Goal: Communication & Community: Answer question/provide support

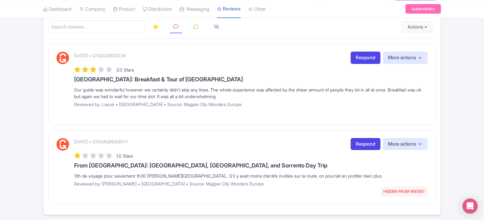
scroll to position [83, 0]
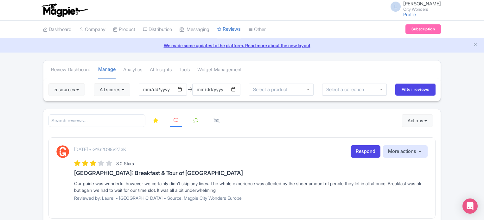
scroll to position [83, 0]
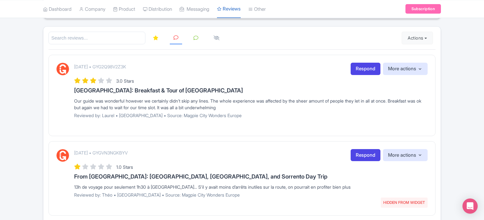
drag, startPoint x: 0, startPoint y: 112, endPoint x: 47, endPoint y: 103, distance: 47.9
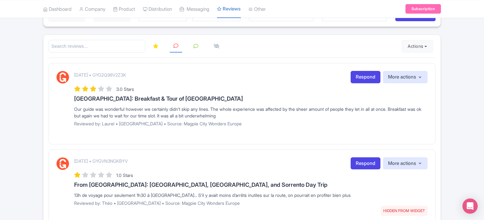
scroll to position [0, 0]
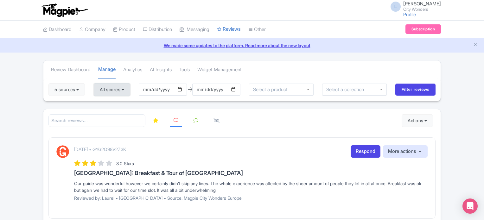
click at [118, 92] on button "All scores" at bounding box center [112, 89] width 36 height 13
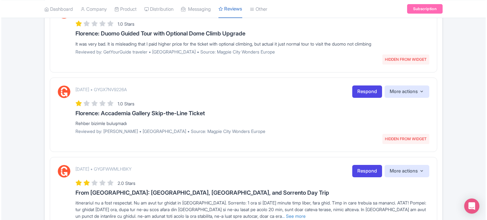
scroll to position [452, 0]
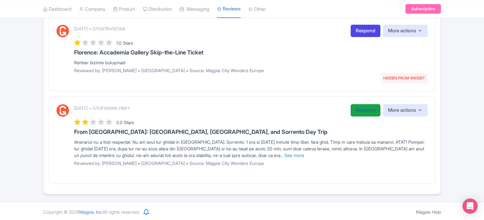
click at [367, 107] on link "Respond" at bounding box center [366, 110] width 30 height 12
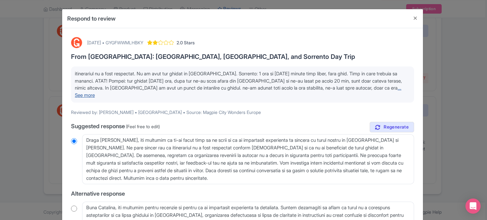
click at [360, 88] on link "... See more" at bounding box center [238, 91] width 326 height 13
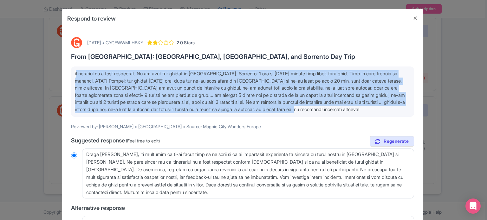
drag, startPoint x: 370, startPoint y: 108, endPoint x: 71, endPoint y: 73, distance: 301.2
click at [71, 73] on div "itinerariul nu a fost respectat. Nu am avut tur ghidat in Sorrento. Sorrento: 1…" at bounding box center [242, 92] width 343 height 50
copy span "itinerariul nu a fost respectat. Nu am avut tur ghidat in Sorrento. Sorrento: 1…"
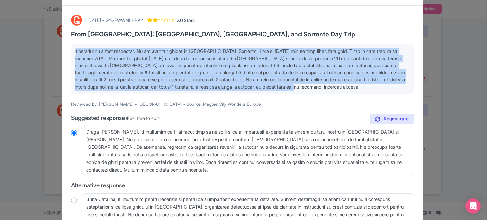
scroll to position [32, 0]
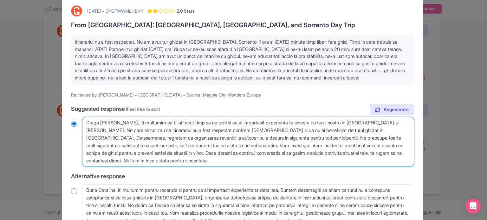
drag, startPoint x: 177, startPoint y: 161, endPoint x: 76, endPoint y: 119, distance: 108.8
click at [76, 119] on div "Draga Catalina, iti multumim ca ti-ai facut timp sa ne scrii si ca ai impartasi…" at bounding box center [242, 142] width 343 height 50
radio input "true"
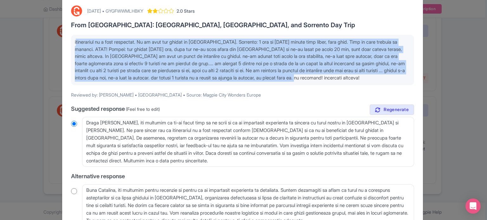
drag, startPoint x: 367, startPoint y: 77, endPoint x: 55, endPoint y: 39, distance: 314.3
click at [55, 39] on div "Respond to review October 07, 2025 • GYGFWWMLHBKY 2.0 Stars From Rome: Pompeii,…" at bounding box center [243, 110] width 487 height 220
copy span "itinerariul nu a fost respectat. Nu am avut tur ghidat in Sorrento. Sorrento: 1…"
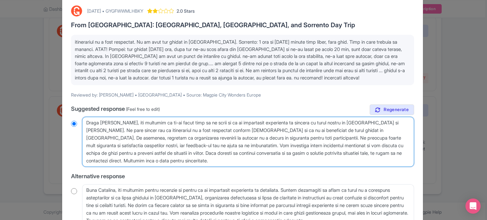
drag, startPoint x: 189, startPoint y: 161, endPoint x: 178, endPoint y: 161, distance: 10.5
click at [185, 161] on textarea "Draga Catalina, iti multumim ca ti-ai facut timp sa ne scrii si ca ai impartasi…" at bounding box center [248, 142] width 332 height 50
drag, startPoint x: 181, startPoint y: 159, endPoint x: 120, endPoint y: 118, distance: 73.1
click at [120, 118] on textarea "Draga Catalina, iti multumim ca ti-ai facut timp sa ne scrii si ca ai impartasi…" at bounding box center [248, 142] width 332 height 50
paste textarea "Ne pare foarte rău pentru neplăcerile întâmpinate. Timpul petrecut în Sorrento …"
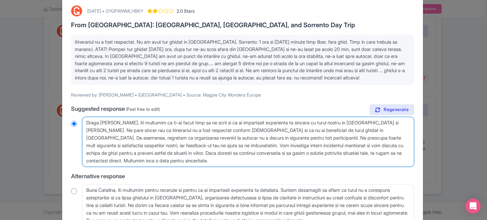
type textarea "Draga Catalina, Ne pare foarte rău pentru neplăcerile întâmpinate. Timpul petre…"
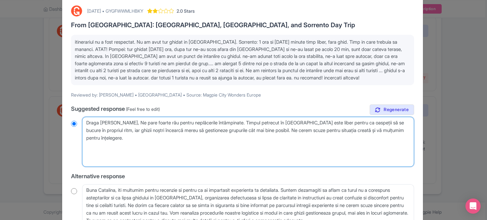
radio input "true"
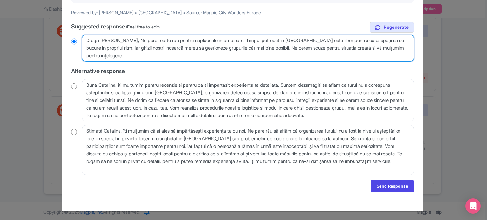
scroll to position [114, 0]
type textarea "Draga Catalina, Ne pare foarte rău pentru neplăcerile întâmpinate. Timpul petre…"
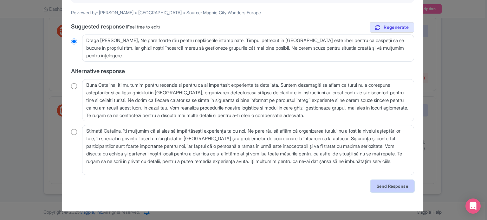
click at [387, 182] on link "Send Response" at bounding box center [391, 186] width 43 height 12
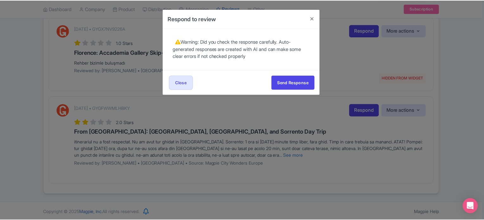
scroll to position [0, 0]
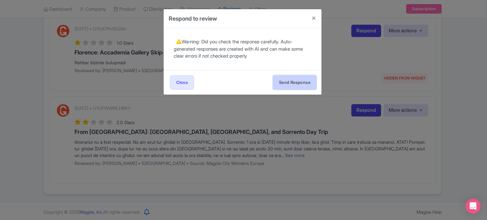
click at [299, 84] on button "Send Response" at bounding box center [294, 82] width 43 height 14
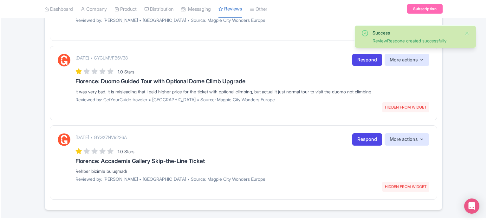
scroll to position [360, 0]
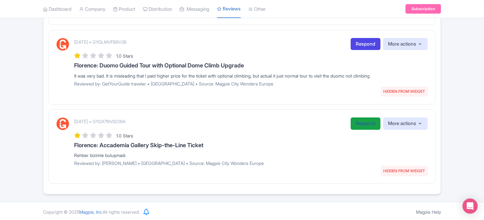
click at [354, 125] on link "Respond" at bounding box center [366, 124] width 30 height 12
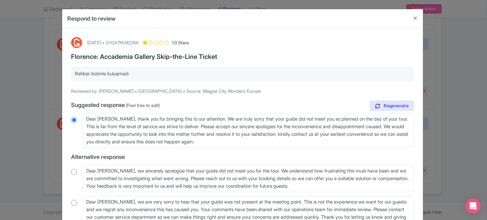
click at [125, 74] on p "Rehber bizimle buluşmadı" at bounding box center [242, 73] width 335 height 7
copy div "Rehber bizimle buluşmadı"
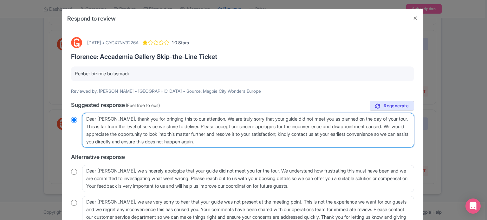
drag, startPoint x: 278, startPoint y: 142, endPoint x: 85, endPoint y: 125, distance: 194.0
click at [85, 125] on textarea "Dear Fatih, thank you for bringing this to our attention. We are truly sorry th…" at bounding box center [248, 130] width 332 height 35
click at [277, 139] on textarea "Dear Fatih, thank you for bringing this to our attention. We are truly sorry th…" at bounding box center [248, 130] width 332 height 35
drag, startPoint x: 275, startPoint y: 141, endPoint x: 82, endPoint y: 136, distance: 193.0
click at [82, 136] on textarea "Dear Fatih, thank you for bringing this to our attention. We are truly sorry th…" at bounding box center [248, 130] width 332 height 35
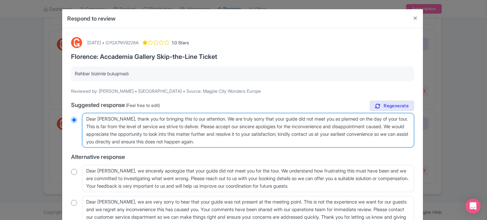
type textarea "Dear Fatih, thank you for bringing this to our attention. We are truly sorry th…"
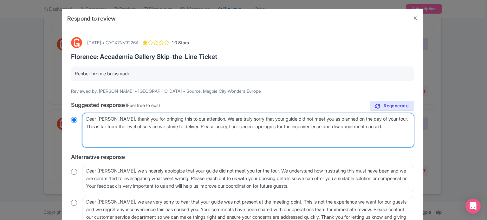
radio input "true"
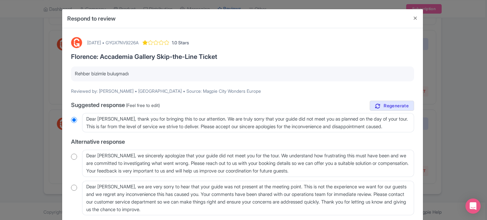
click at [138, 42] on div "October 08, 2025 • GYGX7NV9226A" at bounding box center [112, 42] width 51 height 7
copy div "GYGX7NV9226A"
click at [122, 71] on p "Rehber bizimle buluşmadı" at bounding box center [242, 73] width 335 height 7
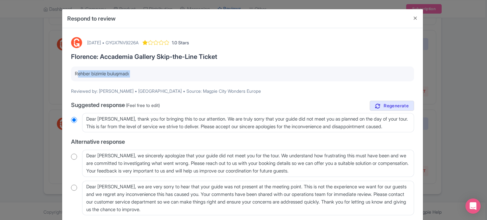
click at [122, 71] on p "Rehber bizimle buluşmadı" at bounding box center [242, 73] width 335 height 7
copy div "Rehber bizimle buluşmadı"
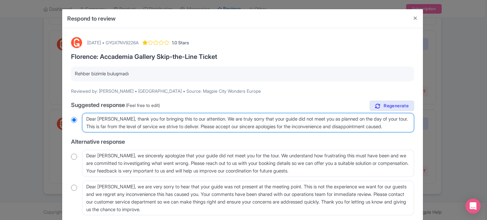
drag, startPoint x: 406, startPoint y: 124, endPoint x: 45, endPoint y: 101, distance: 361.6
click at [45, 101] on div "Respond to review October 08, 2025 • GYGX7NV9226A 1.0 Stars Florence: Accademia…" at bounding box center [243, 110] width 487 height 220
paste textarea "ğerli Misafirimiz, Yaşadığınız aksaklık için içtenlikle özür dileriz. Kayıtları…"
type textarea "Değerli Misafirimiz, Yaşadığınız aksaklık için içtenlikle özür dileriz. Kayıtla…"
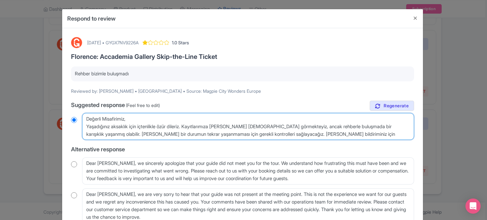
radio input "true"
click at [86, 126] on textarea "Dear Fatih, thank you for bringing this to our attention. We are truly sorry th…" at bounding box center [248, 126] width 332 height 27
type textarea "Değerli Misafirimiz,Yaşadığınız aksaklık için içtenlikle özür dileriz. Kayıtlar…"
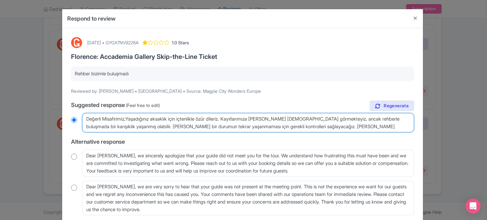
radio input "true"
type textarea "Değerli Misafirimiz, Yaşadığınız aksaklık için içtenlikle özür dileriz. Kayıtla…"
radio input "true"
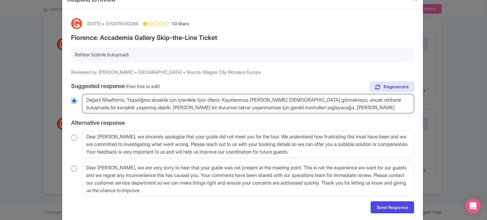
scroll to position [41, 0]
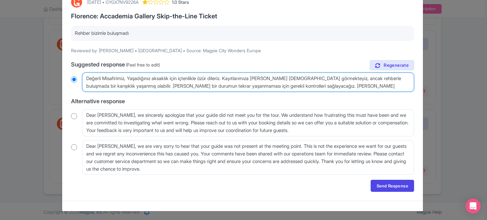
type textarea "Değerli Misafirimiz, Yaşadığınız aksaklık için içtenlikle özür dileriz. Kayıtla…"
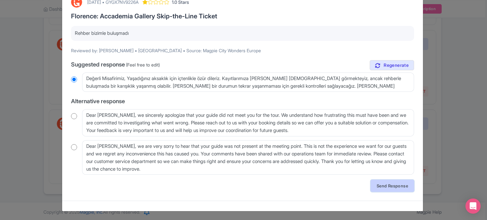
click at [394, 184] on link "Send Response" at bounding box center [391, 186] width 43 height 12
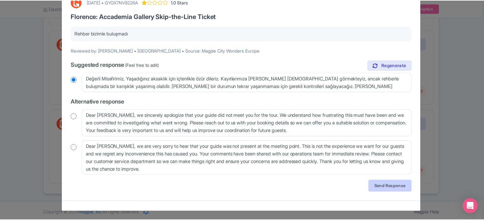
scroll to position [0, 0]
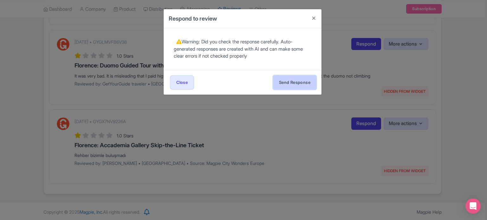
click at [284, 80] on button "Send Response" at bounding box center [294, 82] width 43 height 14
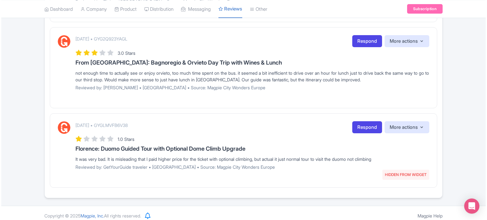
scroll to position [280, 0]
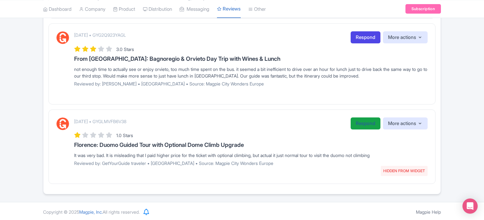
click at [360, 120] on link "Respond" at bounding box center [366, 124] width 30 height 12
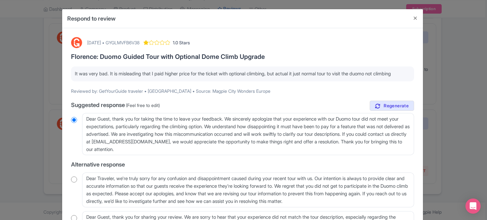
click at [139, 42] on div "October 08, 2025 • GYGLMVFB6V38" at bounding box center [113, 42] width 52 height 7
copy div "GYGLMVFB6V38"
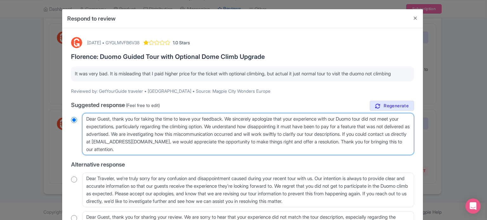
drag, startPoint x: 341, startPoint y: 134, endPoint x: 346, endPoint y: 154, distance: 20.0
click at [346, 154] on textarea "Dear Guest, thank you for taking the time to leave your feedback. We sincerely …" at bounding box center [248, 134] width 332 height 42
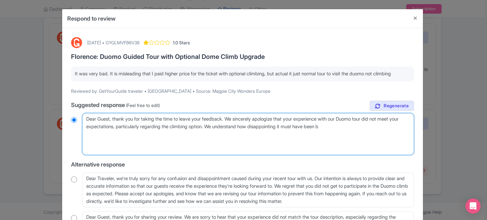
type textarea "Dear Guest, thank you for taking the time to leave your feedback. We sincerely …"
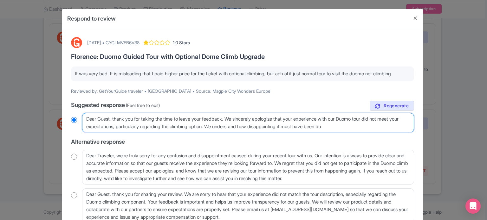
radio input "true"
type textarea "Dear Guest, thank you for taking the time to leave your feedback. We sincerely …"
radio input "true"
type textarea "Dear Guest, thank you for taking the time to leave your feedback. We sincerely …"
radio input "true"
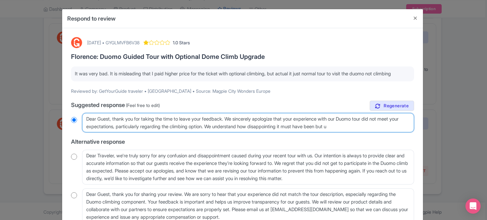
type textarea "Dear Guest, thank you for taking the time to leave your feedback. We sincerely …"
radio input "true"
type textarea "Dear Guest, thank you for taking the time to leave your feedback. We sincerely …"
radio input "true"
type textarea "Dear Guest, thank you for taking the time to leave your feedback. We sincerely …"
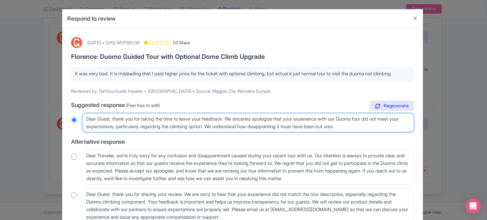
radio input "true"
type textarea "Dear Guest, thank you for taking the time to leave your feedback. We sincerely …"
radio input "true"
type textarea "Dear Guest, thank you for taking the time to leave your feedback. We sincerely …"
radio input "true"
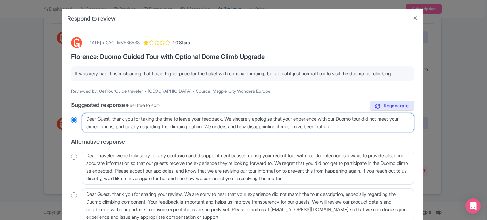
type textarea "Dear Guest, thank you for taking the time to leave your feedback. We sincerely …"
radio input "true"
type textarea "Dear Guest, thank you for taking the time to leave your feedback. We sincerely …"
radio input "true"
type textarea "Dear Guest, thank you for taking the time to leave your feedback. We sincerely …"
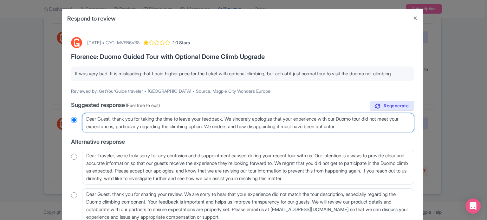
radio input "true"
type textarea "Dear Guest, thank you for taking the time to leave your feedback. We sincerely …"
radio input "true"
type textarea "Dear Guest, thank you for taking the time to leave your feedback. We sincerely …"
radio input "true"
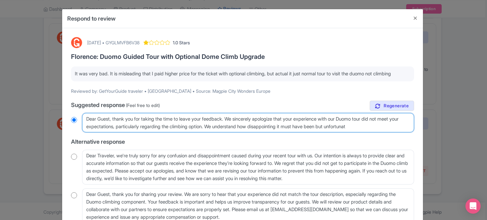
type textarea "Dear Guest, thank you for taking the time to leave your feedback. We sincerely …"
radio input "true"
type textarea "Dear Guest, thank you for taking the time to leave your feedback. We sincerely …"
radio input "true"
type textarea "Dear Guest, thank you for taking the time to leave your feedback. We sincerely …"
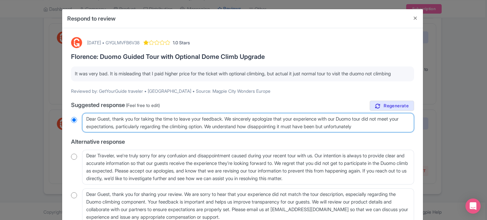
radio input "true"
type textarea "Dear Guest, thank you for taking the time to leave your feedback. We sincerely …"
radio input "true"
type textarea "Dear Guest, thank you for taking the time to leave your feedback. We sincerely …"
radio input "true"
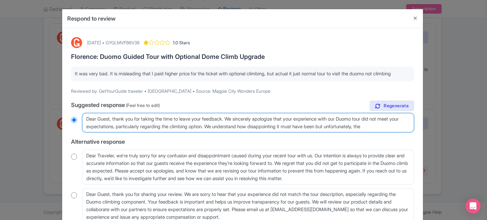
type textarea "Dear Guest, thank you for taking the time to leave your feedback. We sincerely …"
radio input "true"
type textarea "Dear Guest, thank you for taking the time to leave your feedback. We sincerely …"
radio input "true"
type textarea "Dear Guest, thank you for taking the time to leave your feedback. We sincerely …"
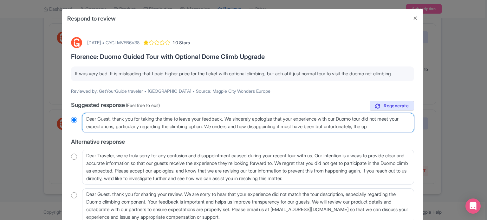
radio input "true"
type textarea "Dear Guest, thank you for taking the time to leave your feedback. We sincerely …"
radio input "true"
type textarea "Dear Guest, thank you for taking the time to leave your feedback. We sincerely …"
radio input "true"
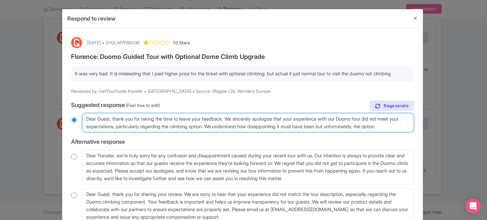
type textarea "Dear Guest, thank you for taking the time to leave your feedback. We sincerely …"
radio input "true"
type textarea "Dear Guest, thank you for taking the time to leave your feedback. We sincerely …"
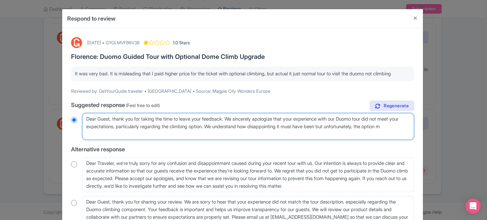
radio input "true"
type textarea "Dear Guest, thank you for taking the time to leave your feedback. We sincerely …"
radio input "true"
type textarea "Dear Guest, thank you for taking the time to leave your feedback. We sincerely …"
radio input "true"
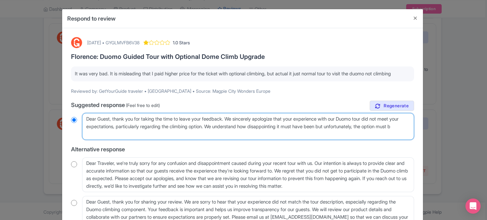
type textarea "Dear Guest, thank you for taking the time to leave your feedback. We sincerely …"
radio input "true"
type textarea "Dear Guest, thank you for taking the time to leave your feedback. We sincerely …"
radio input "true"
type textarea "Dear Guest, thank you for taking the time to leave your feedback. We sincerely …"
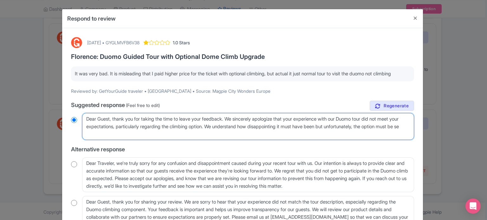
radio input "true"
type textarea "Dear Guest, thank you for taking the time to leave your feedback. We sincerely …"
radio input "true"
type textarea "Dear Guest, thank you for taking the time to leave your feedback. We sincerely …"
radio input "true"
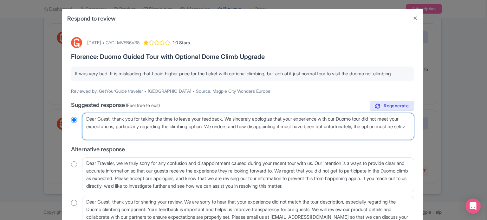
type textarea "Dear Guest, thank you for taking the time to leave your feedback. We sincerely …"
radio input "true"
type textarea "Dear Guest, thank you for taking the time to leave your feedback. We sincerely …"
radio input "true"
type textarea "Dear Guest, thank you for taking the time to leave your feedback. We sincerely …"
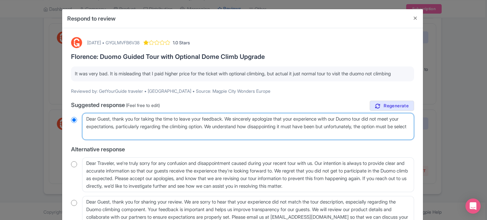
radio input "true"
type textarea "Dear Guest, thank you for taking the time to leave your feedback. We sincerely …"
radio input "true"
type textarea "Dear Guest, thank you for taking the time to leave your feedback. We sincerely …"
radio input "true"
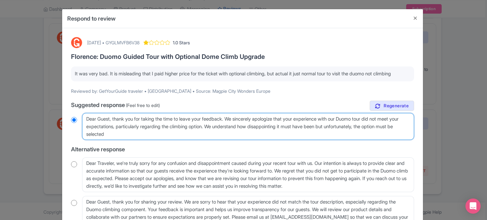
type textarea "Dear Guest, thank you for taking the time to leave your feedback. We sincerely …"
radio input "true"
type textarea "Dear Guest, thank you for taking the time to leave your feedback. We sincerely …"
radio input "true"
type textarea "Dear Guest, thank you for taking the time to leave your feedback. We sincerely …"
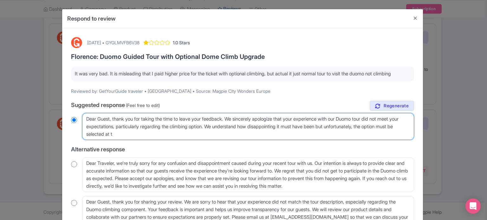
radio input "true"
type textarea "Dear Guest, thank you for taking the time to leave your feedback. We sincerely …"
radio input "true"
type textarea "Dear Guest, thank you for taking the time to leave your feedback. We sincerely …"
radio input "true"
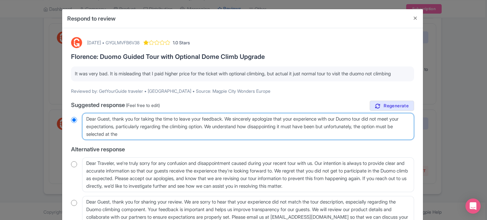
type textarea "Dear Guest, thank you for taking the time to leave your feedback. We sincerely …"
radio input "true"
type textarea "Dear Guest, thank you for taking the time to leave your feedback. We sincerely …"
radio input "true"
type textarea "Dear Guest, thank you for taking the time to leave your feedback. We sincerely …"
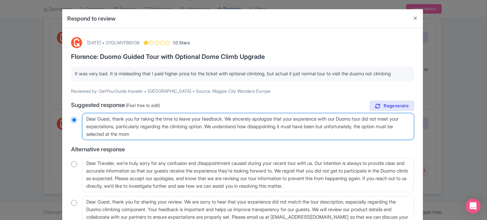
radio input "true"
type textarea "Dear Guest, thank you for taking the time to leave your feedback. We sincerely …"
radio input "true"
type textarea "Dear Guest, thank you for taking the time to leave your feedback. We sincerely …"
radio input "true"
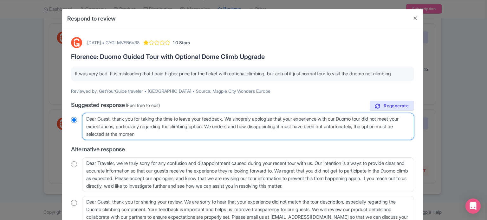
type textarea "Dear Guest, thank you for taking the time to leave your feedback. We sincerely …"
radio input "true"
type textarea "Dear Guest, thank you for taking the time to leave your feedback. We sincerely …"
radio input "true"
type textarea "Dear Guest, thank you for taking the time to leave your feedback. We sincerely …"
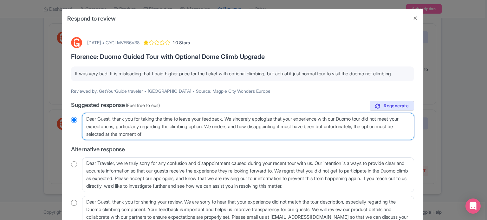
radio input "true"
type textarea "Dear Guest, thank you for taking the time to leave your feedback. We sincerely …"
radio input "true"
type textarea "Dear Guest, thank you for taking the time to leave your feedback. We sincerely …"
radio input "true"
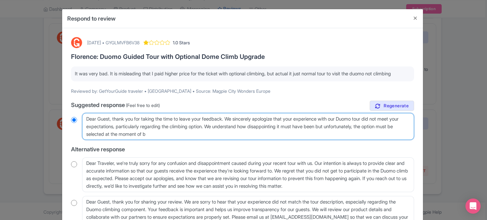
type textarea "Dear Guest, thank you for taking the time to leave your feedback. We sincerely …"
radio input "true"
type textarea "Dear Guest, thank you for taking the time to leave your feedback. We sincerely …"
radio input "true"
type textarea "Dear Guest, thank you for taking the time to leave your feedback. We sincerely …"
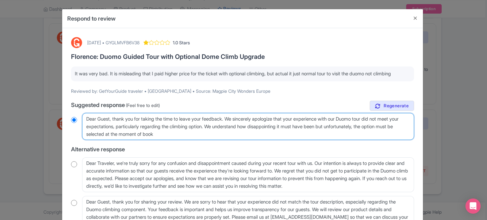
radio input "true"
type textarea "Dear Guest, thank you for taking the time to leave your feedback. We sincerely …"
radio input "true"
type textarea "Dear Guest, thank you for taking the time to leave your feedback. We sincerely …"
radio input "true"
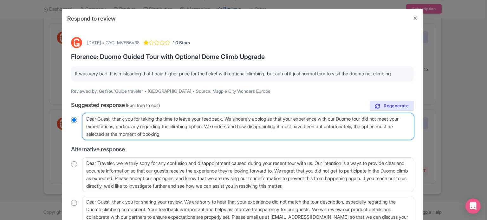
type textarea "Dear Guest, thank you for taking the time to leave your feedback. We sincerely …"
radio input "true"
type textarea "Dear Guest, thank you for taking the time to leave your feedback. We sincerely …"
radio input "true"
type textarea "Dear Guest, thank you for taking the time to leave your feedback. We sincerely …"
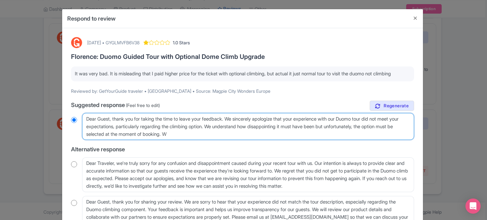
radio input "true"
type textarea "Dear Guest, thank you for taking the time to leave your feedback. We sincerely …"
radio input "true"
type textarea "Dear Guest, thank you for taking the time to leave your feedback. We sincerely …"
radio input "true"
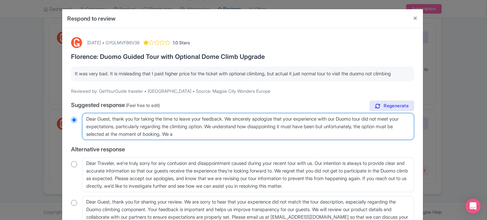
type textarea "Dear Guest, thank you for taking the time to leave your feedback. We sincerely …"
radio input "true"
type textarea "Dear Guest, thank you for taking the time to leave your feedback. We sincerely …"
radio input "true"
type textarea "Dear Guest, thank you for taking the time to leave your feedback. We sincerely …"
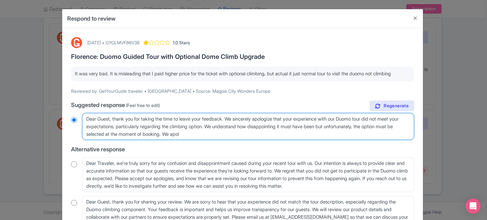
radio input "true"
type textarea "Dear Guest, thank you for taking the time to leave your feedback. We sincerely …"
radio input "true"
type textarea "Dear Guest, thank you for taking the time to leave your feedback. We sincerely …"
radio input "true"
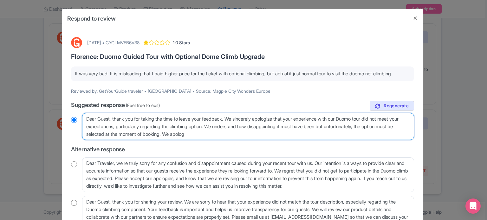
type textarea "Dear Guest, thank you for taking the time to leave your feedback. We sincerely …"
radio input "true"
type textarea "Dear Guest, thank you for taking the time to leave your feedback. We sincerely …"
radio input "true"
type textarea "Dear Guest, thank you for taking the time to leave your feedback. We sincerely …"
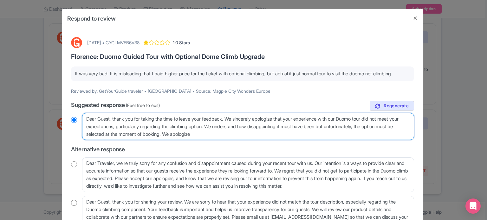
radio input "true"
type textarea "Dear Guest, thank you for taking the time to leave your feedback. We sincerely …"
radio input "true"
type textarea "Dear Guest, thank you for taking the time to leave your feedback. We sincerely …"
radio input "true"
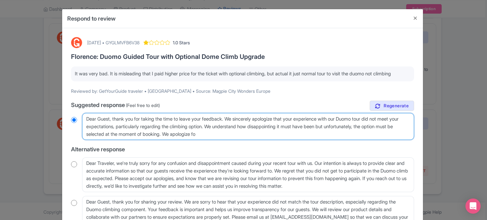
type textarea "Dear Guest, thank you for taking the time to leave your feedback. We sincerely …"
radio input "true"
type textarea "Dear Guest, thank you for taking the time to leave your feedback. We sincerely …"
radio input "true"
type textarea "Dear Guest, thank you for taking the time to leave your feedback. We sincerely …"
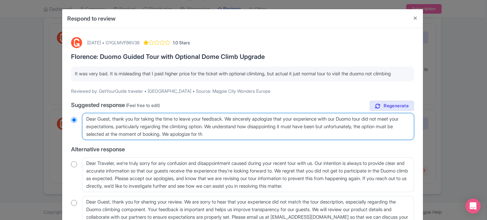
radio input "true"
type textarea "Dear Guest, thank you for taking the time to leave your feedback. We sincerely …"
radio input "true"
type textarea "Dear Guest, thank you for taking the time to leave your feedback. We sincerely …"
radio input "true"
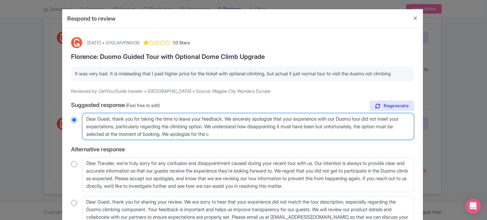
type textarea "Dear Guest, thank you for taking the time to leave your feedback. We sincerely …"
radio input "true"
type textarea "Dear Guest, thank you for taking the time to leave your feedback. We sincerely …"
radio input "true"
type textarea "Dear Guest, thank you for taking the time to leave your feedback. We sincerely …"
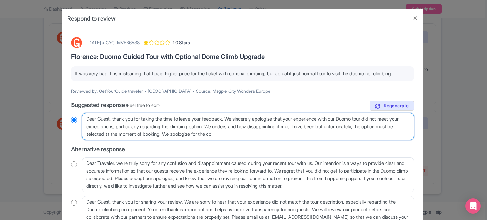
radio input "true"
type textarea "Dear Guest, thank you for taking the time to leave your feedback. We sincerely …"
radio input "true"
type textarea "Dear Guest, thank you for taking the time to leave your feedback. We sincerely …"
radio input "true"
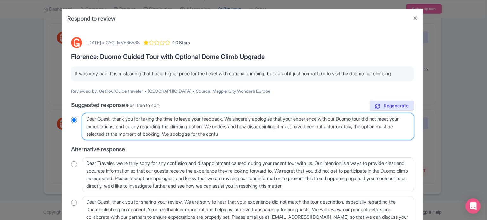
type textarea "Dear Guest, thank you for taking the time to leave your feedback. We sincerely …"
radio input "true"
type textarea "Dear Guest, thank you for taking the time to leave your feedback. We sincerely …"
radio input "true"
type textarea "Dear Guest, thank you for taking the time to leave your feedback. We sincerely …"
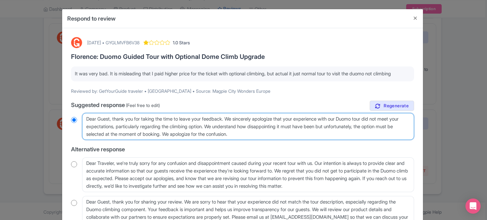
radio input "true"
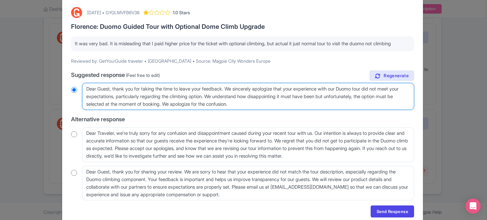
scroll to position [63, 0]
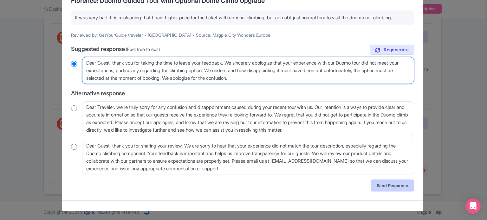
type textarea "Dear Guest, thank you for taking the time to leave your feedback. We sincerely …"
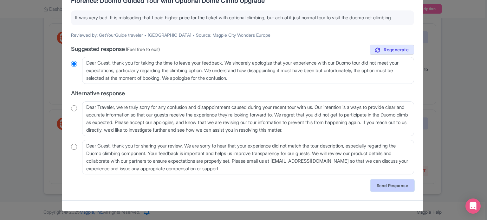
click at [385, 183] on link "Send Response" at bounding box center [391, 186] width 43 height 12
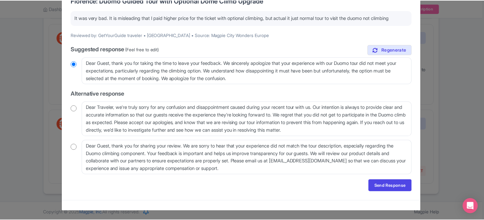
scroll to position [0, 0]
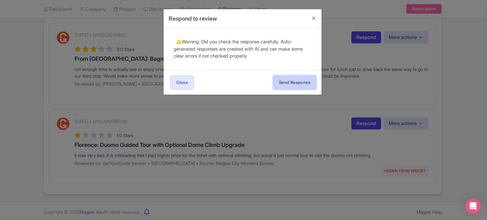
click at [296, 83] on button "Send Response" at bounding box center [294, 82] width 43 height 14
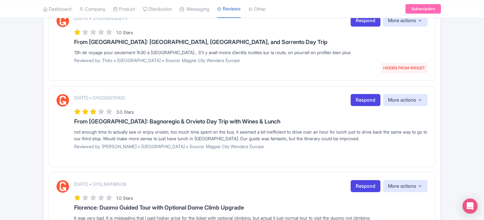
scroll to position [217, 0]
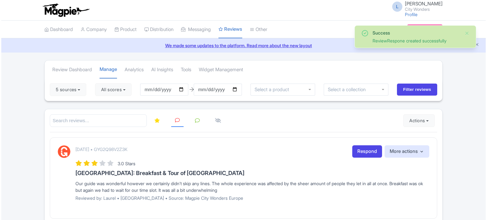
scroll to position [201, 0]
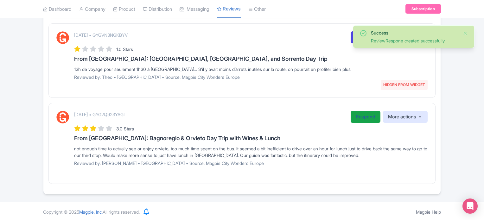
click at [360, 114] on link "Respond" at bounding box center [366, 117] width 30 height 12
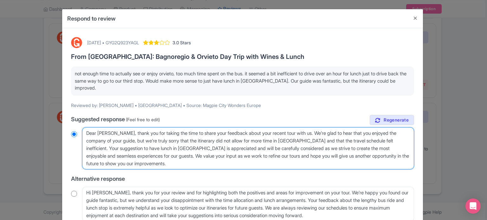
drag, startPoint x: 150, startPoint y: 158, endPoint x: 156, endPoint y: 163, distance: 7.4
click at [156, 163] on textarea "Dear [PERSON_NAME], thank you for taking the time to share your feedback about …" at bounding box center [248, 148] width 332 height 42
type textarea "Dear [PERSON_NAME], thank you for taking the time to share your feedback about …"
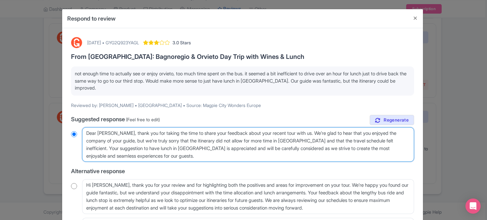
radio input "true"
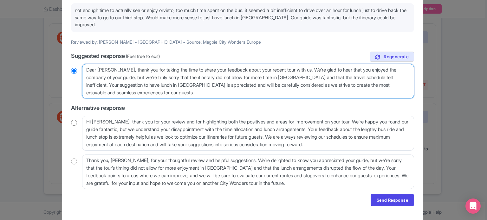
scroll to position [77, 0]
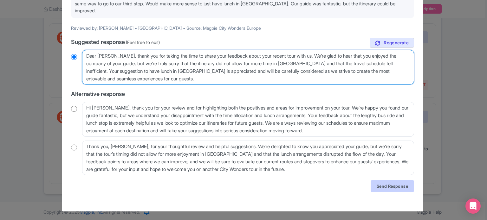
type textarea "Dear [PERSON_NAME], thank you for taking the time to share your feedback about …"
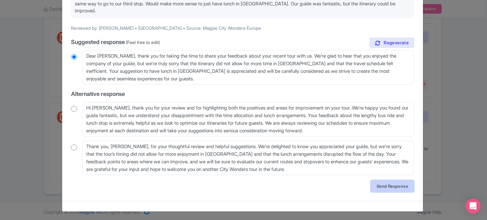
click at [381, 185] on link "Send Response" at bounding box center [391, 186] width 43 height 12
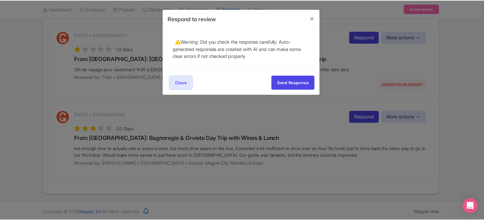
scroll to position [0, 0]
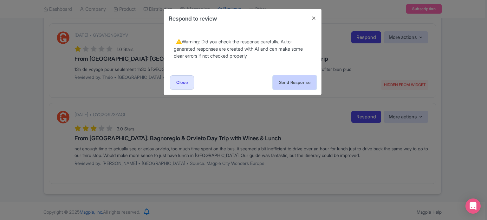
click at [296, 82] on button "Send Response" at bounding box center [294, 82] width 43 height 14
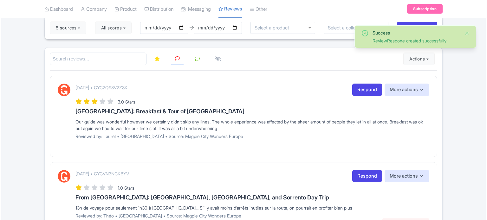
scroll to position [114, 0]
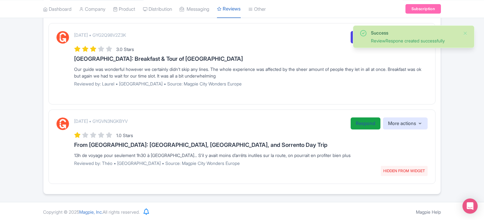
click at [357, 121] on link "Respond" at bounding box center [366, 124] width 30 height 12
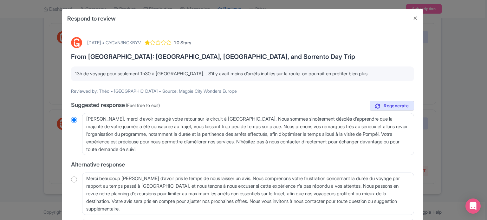
click at [259, 74] on p "13h de voyage pour seulement 1h30 à Pompéi... S’il y avait moins d’arrêts inuti…" at bounding box center [242, 73] width 335 height 7
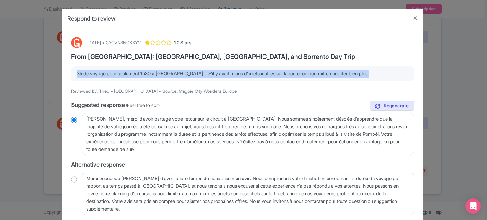
click at [259, 74] on p "13h de voyage pour seulement 1h30 à Pompéi... S’il y avait moins d’arrêts inuti…" at bounding box center [242, 73] width 335 height 7
copy div "13h de voyage pour seulement 1h30 à Pompéi... S’il y avait moins d’arrêts inuti…"
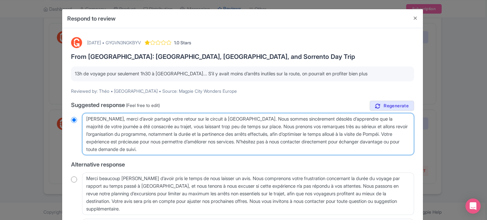
drag, startPoint x: 185, startPoint y: 149, endPoint x: 69, endPoint y: 118, distance: 119.9
click at [69, 118] on div "October 09, 2025 • GYGVN3NGKBYV 1.0 Stars From Rome: Pompeii, Amalfi Coast, and…" at bounding box center [242, 153] width 350 height 241
radio input "true"
paste textarea
type textarea "Cher Théo, merci d’avoir partagé votre retour sur le circuit à Pompéi. Nous som…"
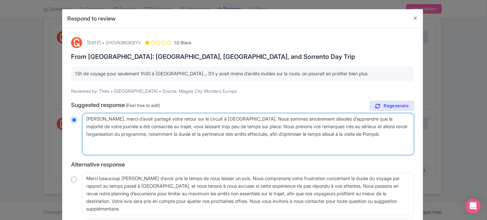
radio input "true"
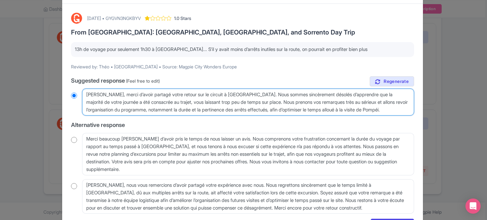
scroll to position [63, 0]
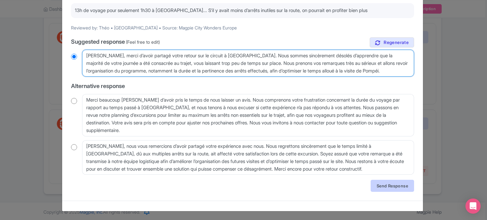
type textarea "Cher Théo, merci d’avoir partagé votre retour sur le circuit à Pompéi. Nous som…"
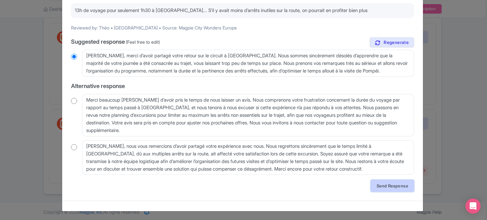
click at [388, 186] on link "Send Response" at bounding box center [391, 186] width 43 height 12
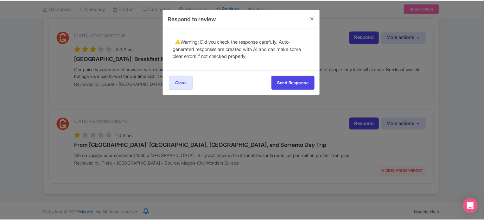
scroll to position [0, 0]
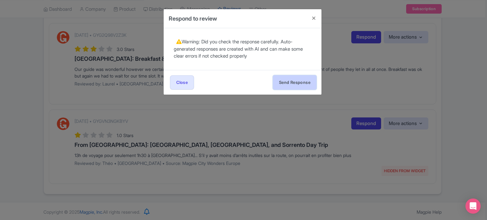
click at [298, 77] on button "Send Response" at bounding box center [294, 82] width 43 height 14
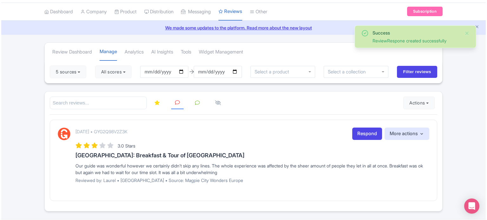
scroll to position [35, 0]
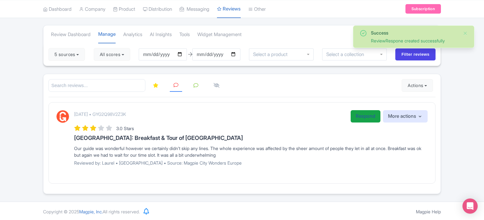
click at [354, 115] on link "Respond" at bounding box center [366, 116] width 30 height 12
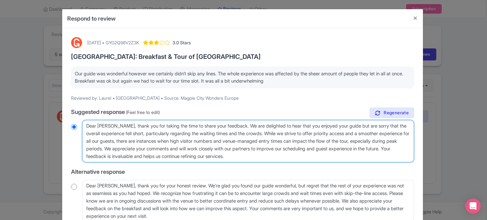
drag, startPoint x: 157, startPoint y: 147, endPoint x: 331, endPoint y: 164, distance: 174.5
click at [331, 164] on div "true Suggested response (Feel free to edit) Dear [PERSON_NAME], thank you for t…" at bounding box center [242, 188] width 343 height 161
type textarea "Dear [PERSON_NAME], thank you for taking the time to share your feedback. We ar…"
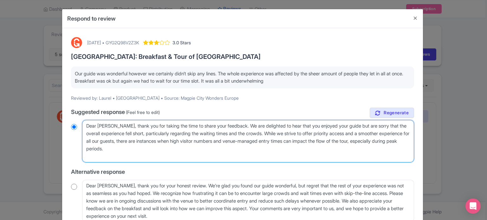
radio input "true"
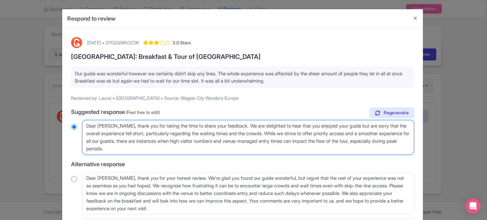
scroll to position [86, 0]
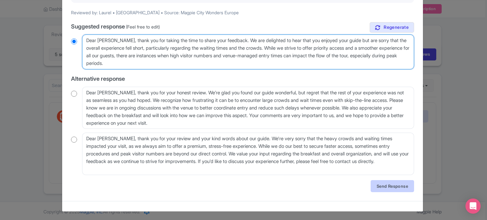
type textarea "Dear [PERSON_NAME], thank you for taking the time to share your feedback. We ar…"
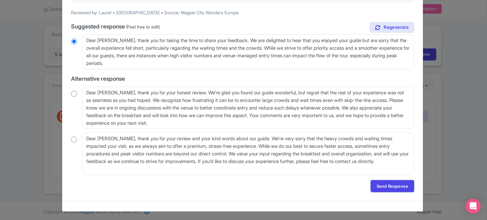
click at [389, 187] on link "Send Response" at bounding box center [391, 186] width 43 height 12
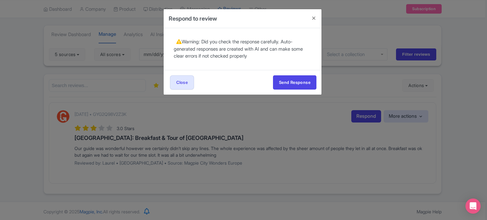
scroll to position [0, 0]
click at [290, 82] on button "Send Response" at bounding box center [294, 82] width 43 height 14
